Goal: Navigation & Orientation: Find specific page/section

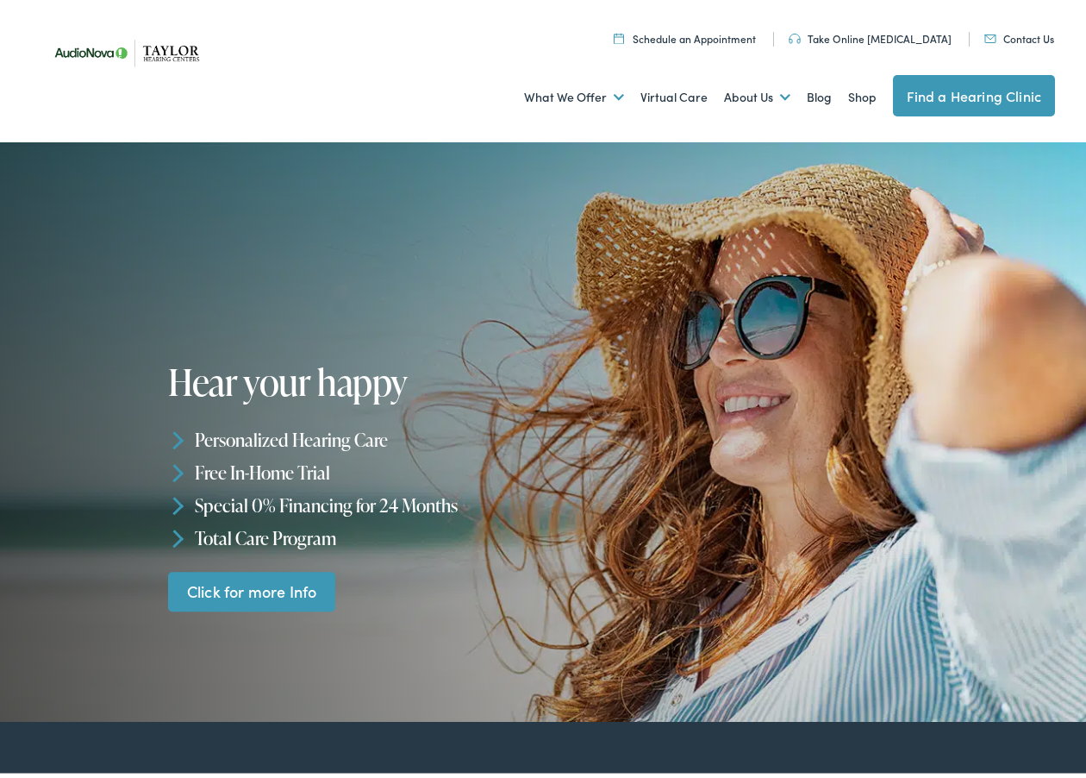
click at [937, 91] on link "Find a Hearing Clinic" at bounding box center [974, 91] width 162 height 41
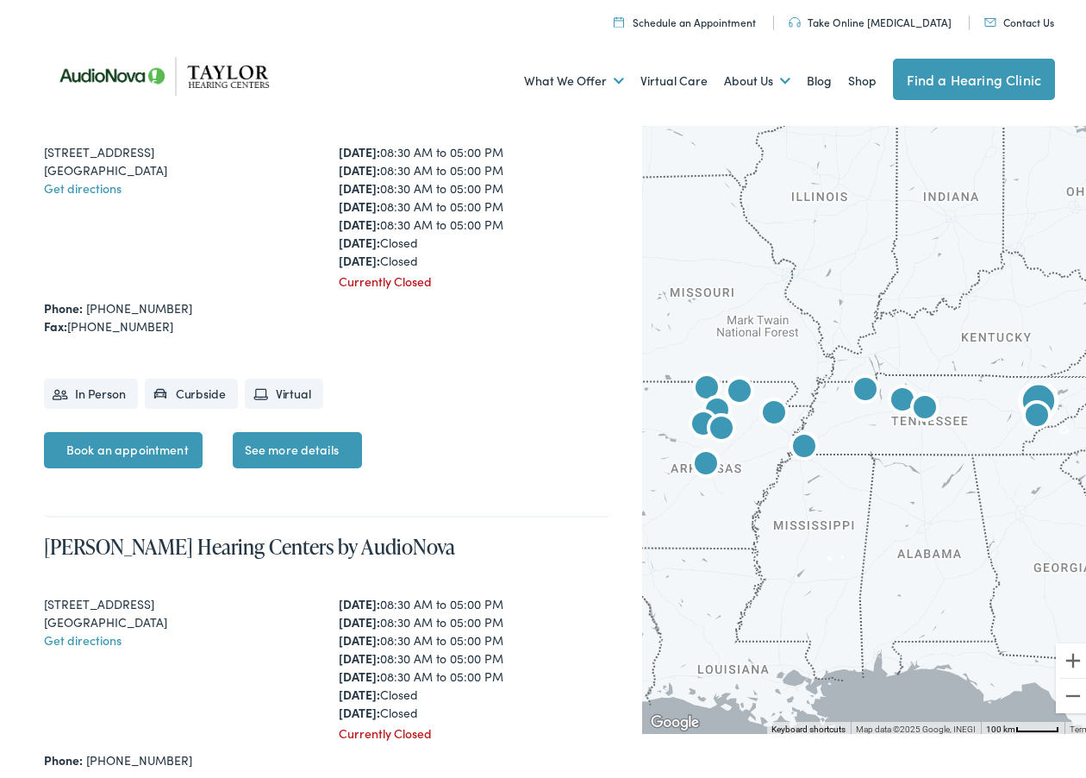
scroll to position [2759, 0]
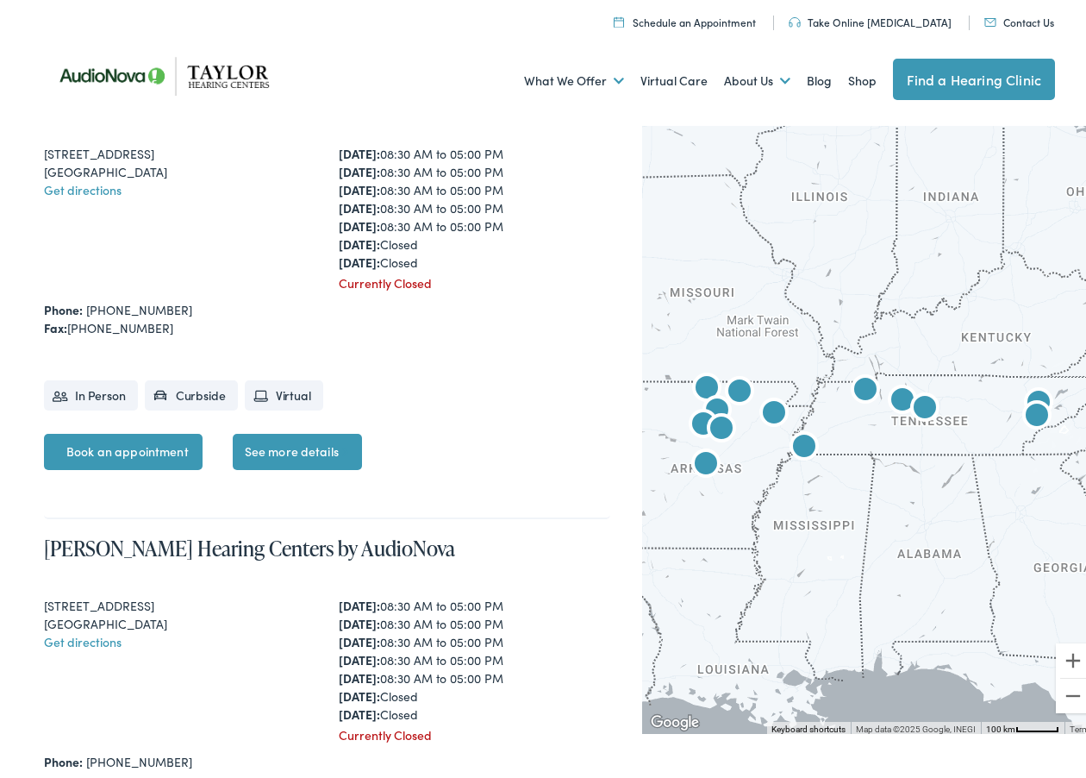
click at [797, 447] on img "AudioNova" at bounding box center [804, 443] width 41 height 41
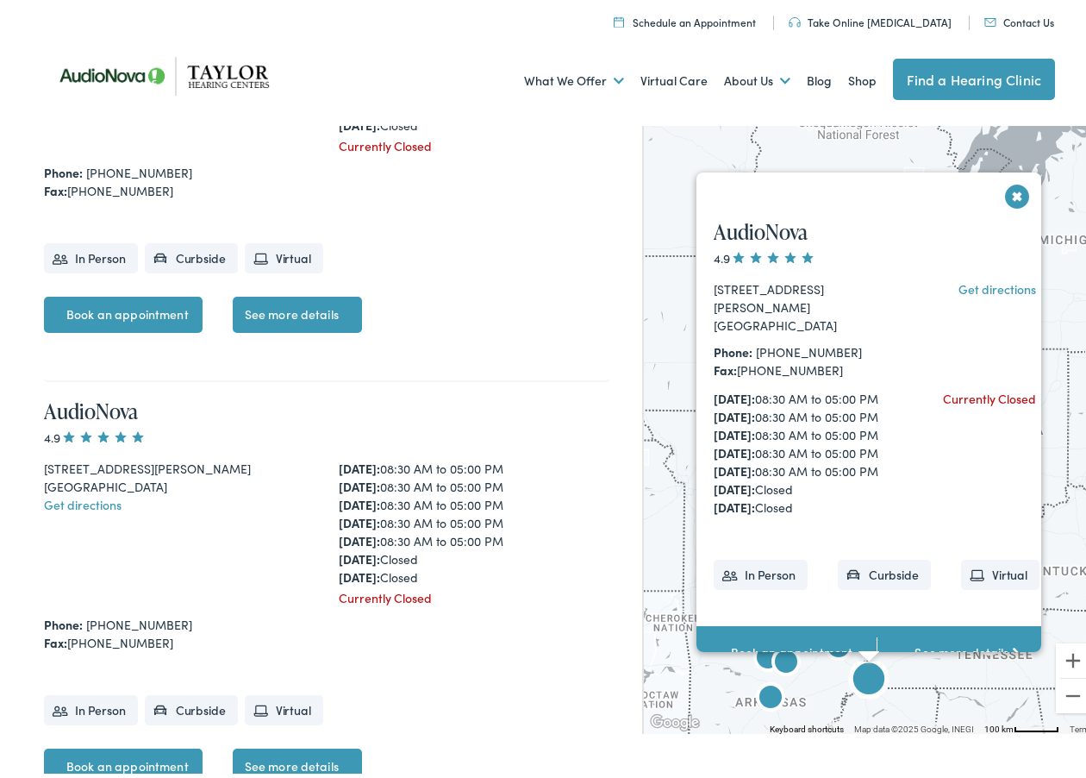
scroll to position [4473, 0]
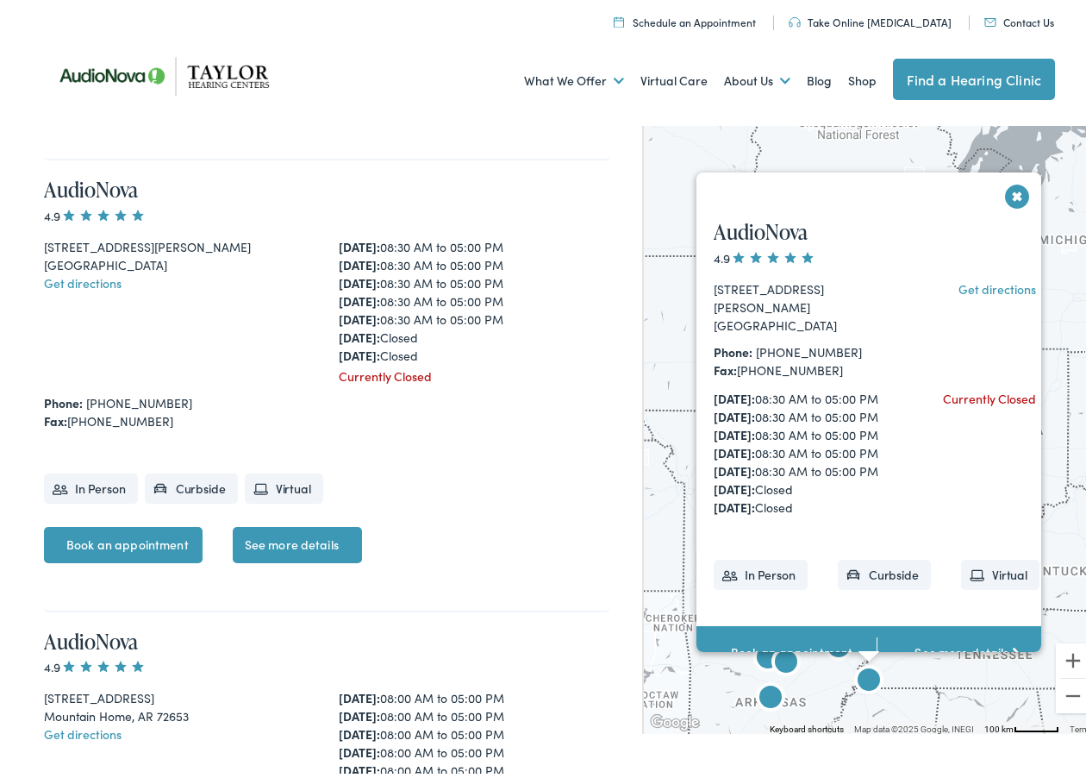
click at [977, 583] on li "Virtual" at bounding box center [1000, 569] width 78 height 30
click at [975, 585] on li "Virtual" at bounding box center [1000, 569] width 78 height 30
